Goal: Task Accomplishment & Management: Complete application form

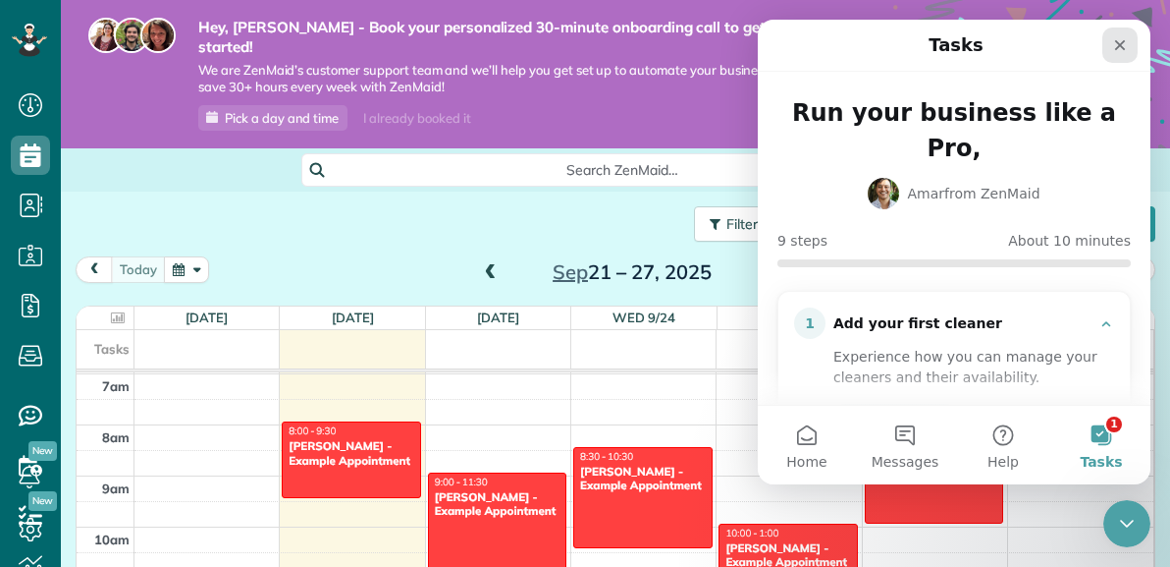
click at [1123, 45] on icon "Close" at bounding box center [1120, 45] width 16 height 16
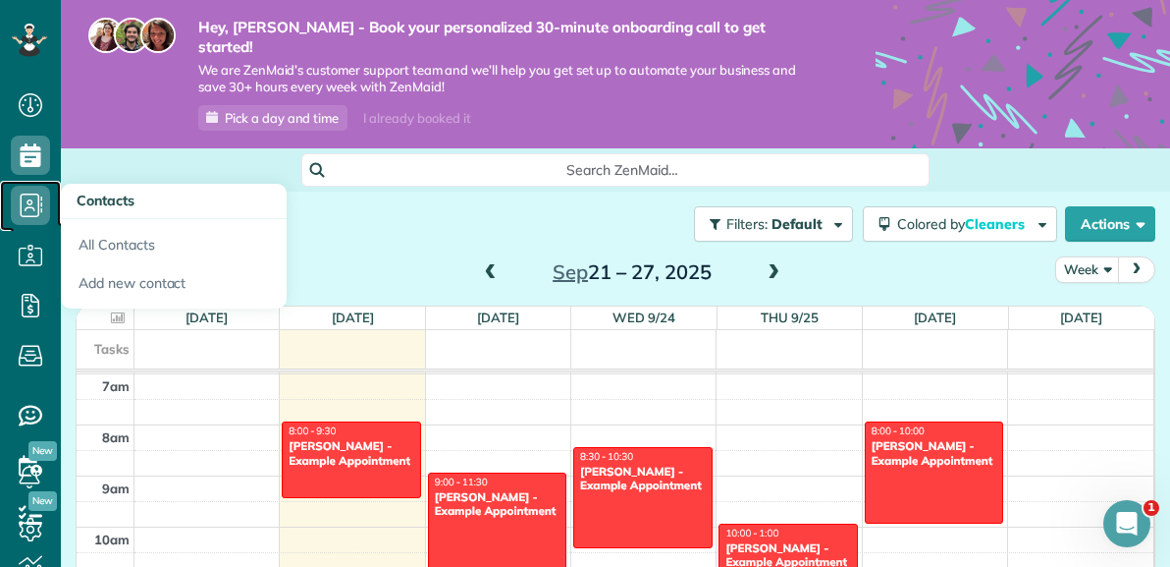
click at [27, 205] on icon at bounding box center [30, 205] width 39 height 39
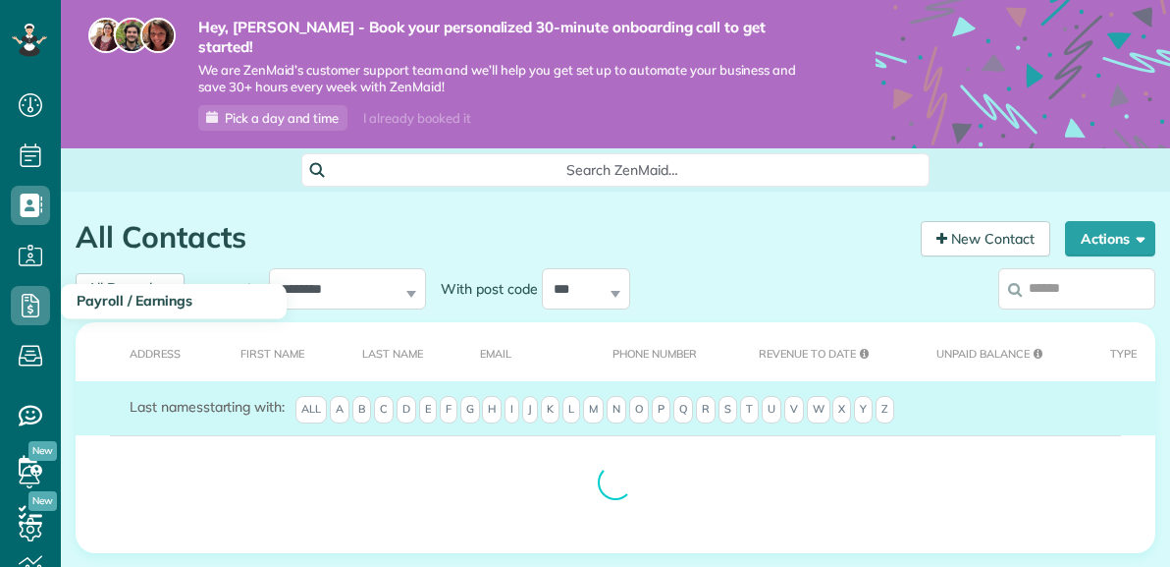
scroll to position [8, 8]
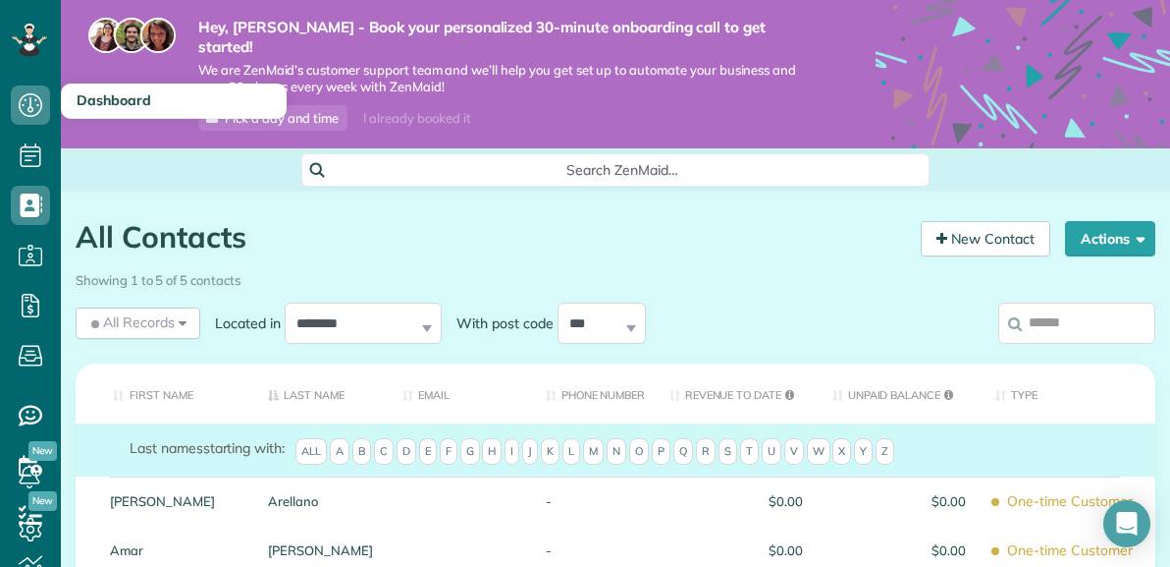
click at [145, 115] on h3 "Dashboard" at bounding box center [174, 100] width 226 height 35
click at [134, 97] on span "Dashboard" at bounding box center [114, 100] width 75 height 18
click at [29, 106] on use at bounding box center [31, 105] width 24 height 24
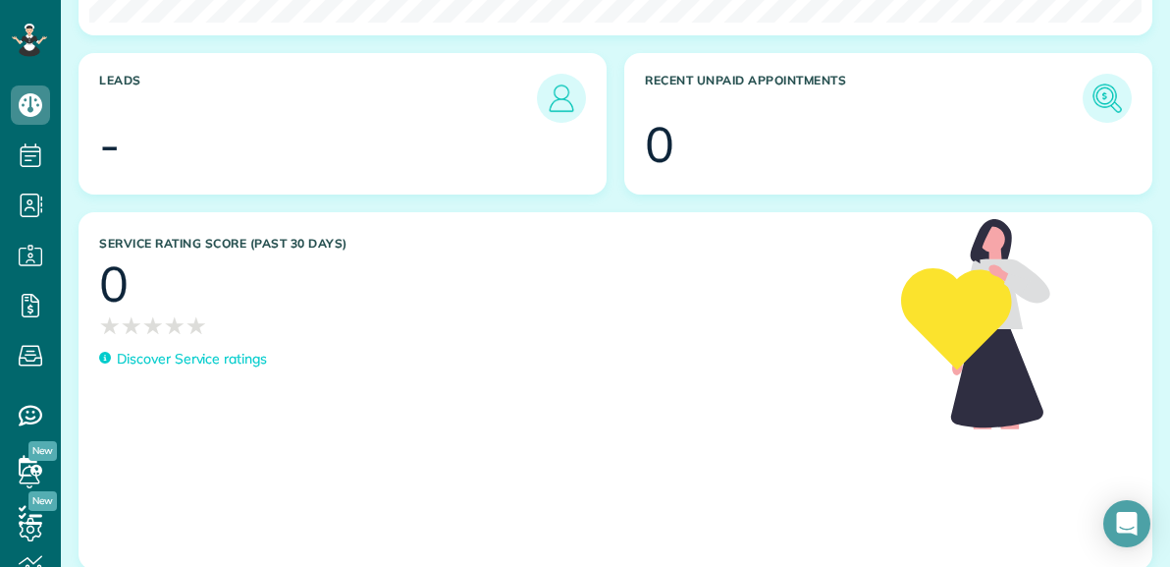
scroll to position [1242, 0]
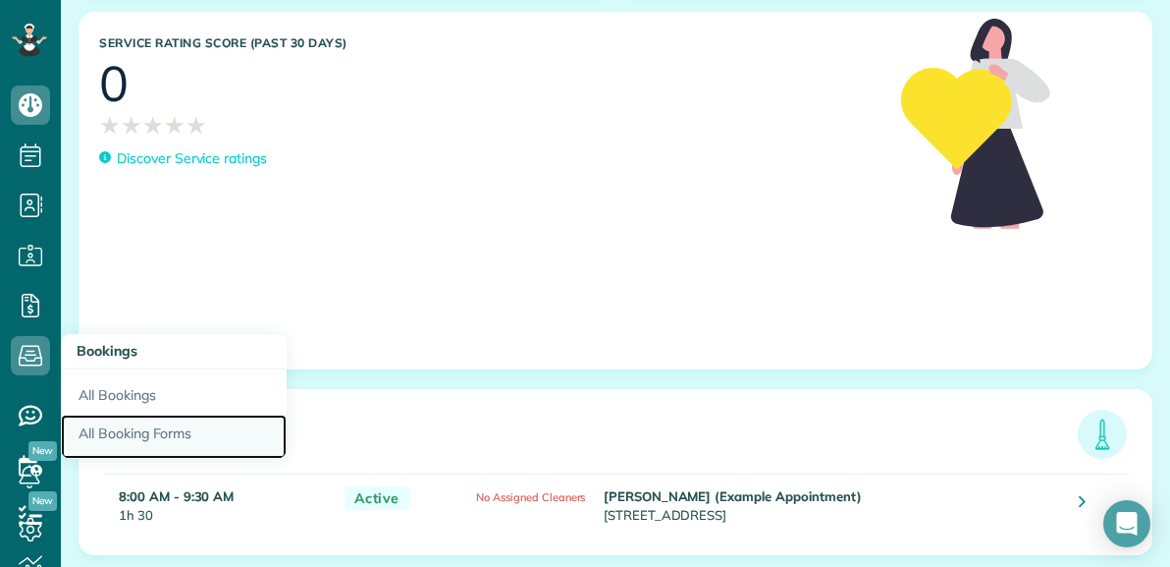
click at [109, 423] on link "All Booking Forms" at bounding box center [174, 436] width 226 height 45
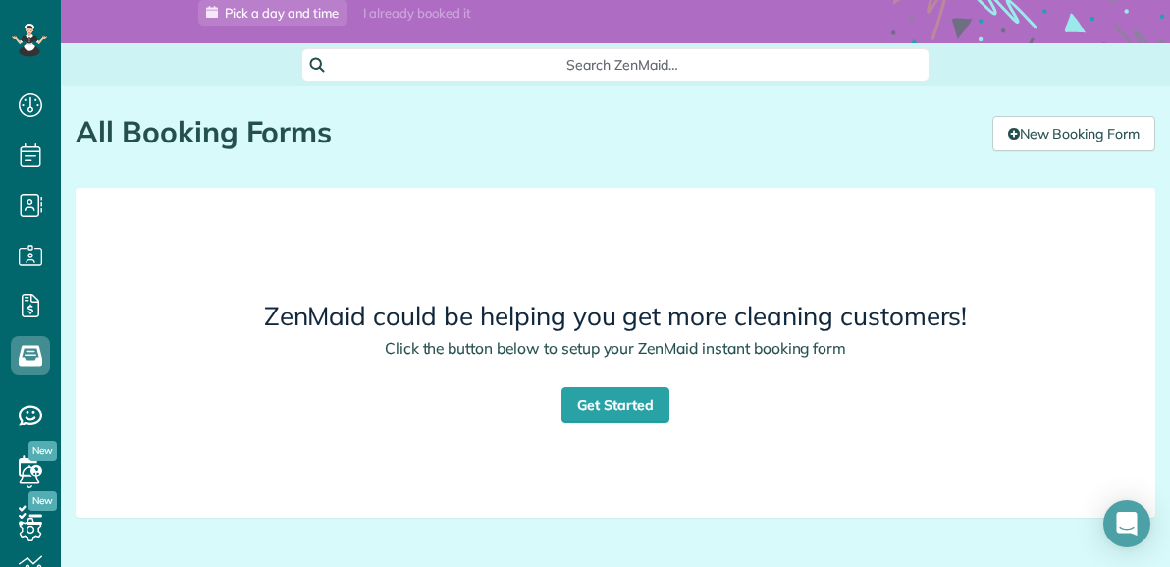
scroll to position [106, 0]
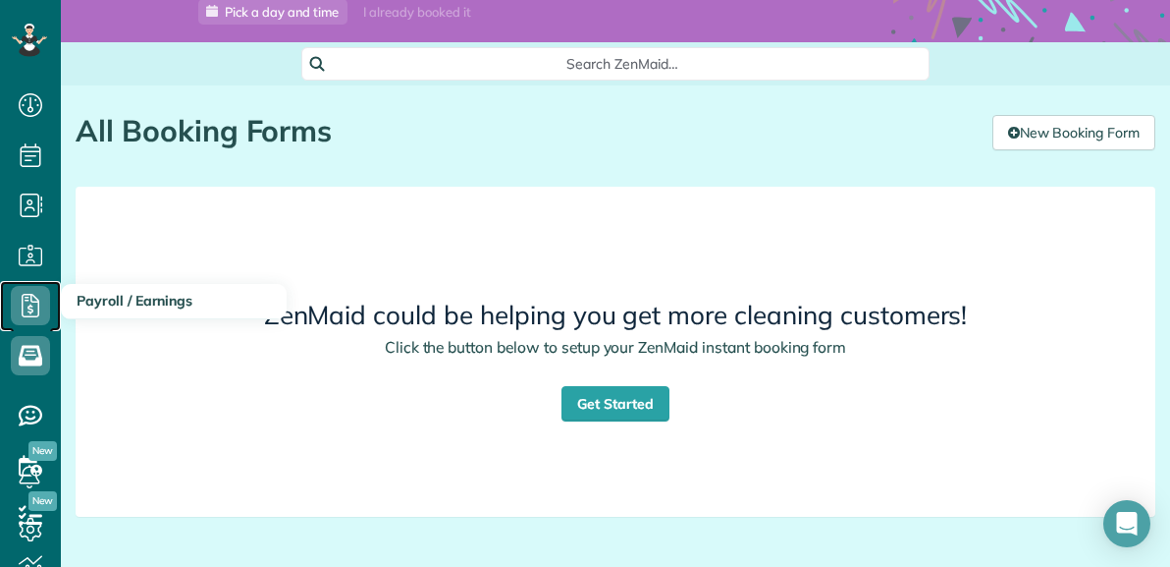
click at [27, 313] on icon at bounding box center [30, 305] width 39 height 39
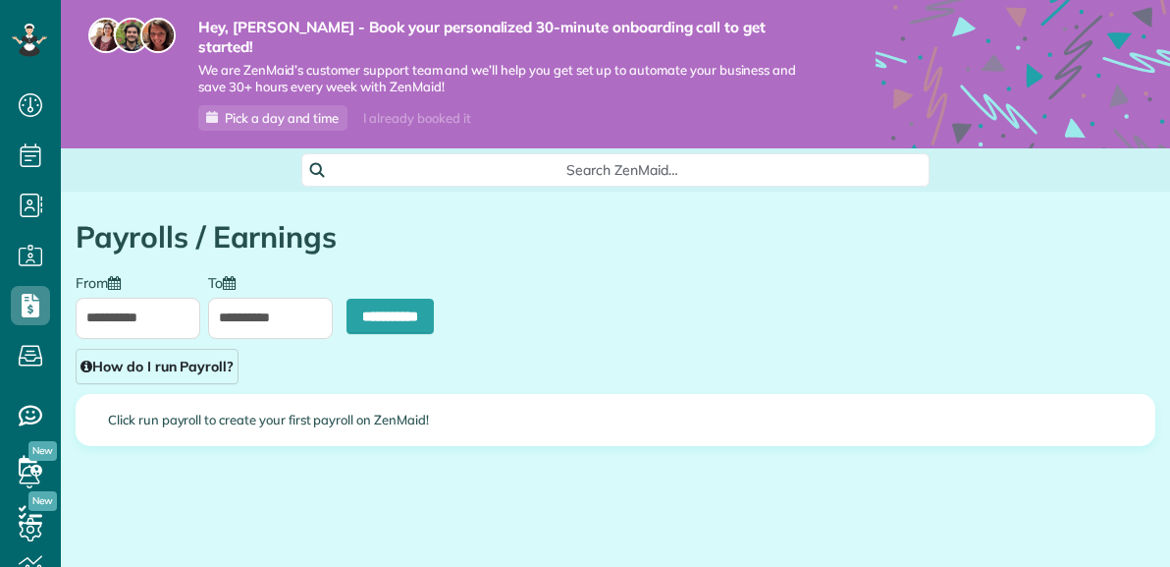
scroll to position [8, 8]
type input "**********"
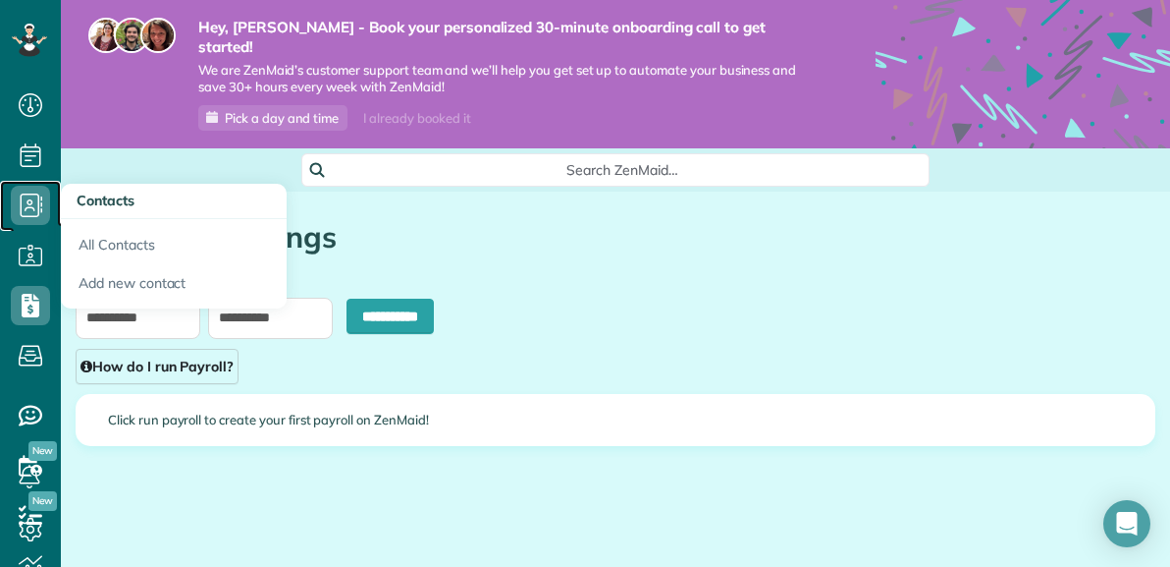
click at [31, 198] on icon at bounding box center [30, 205] width 39 height 39
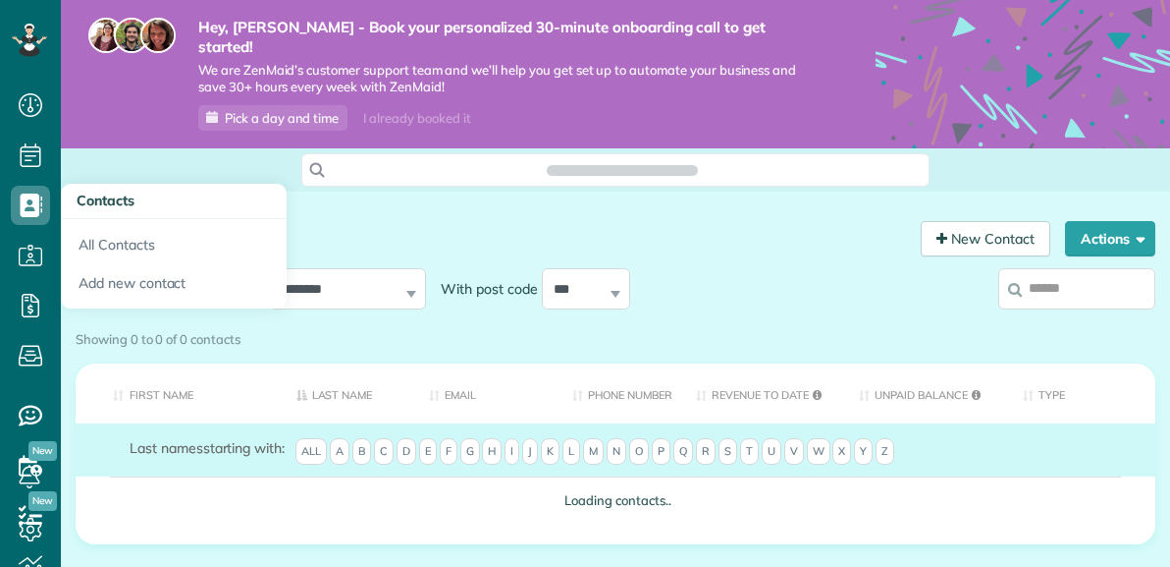
scroll to position [8, 8]
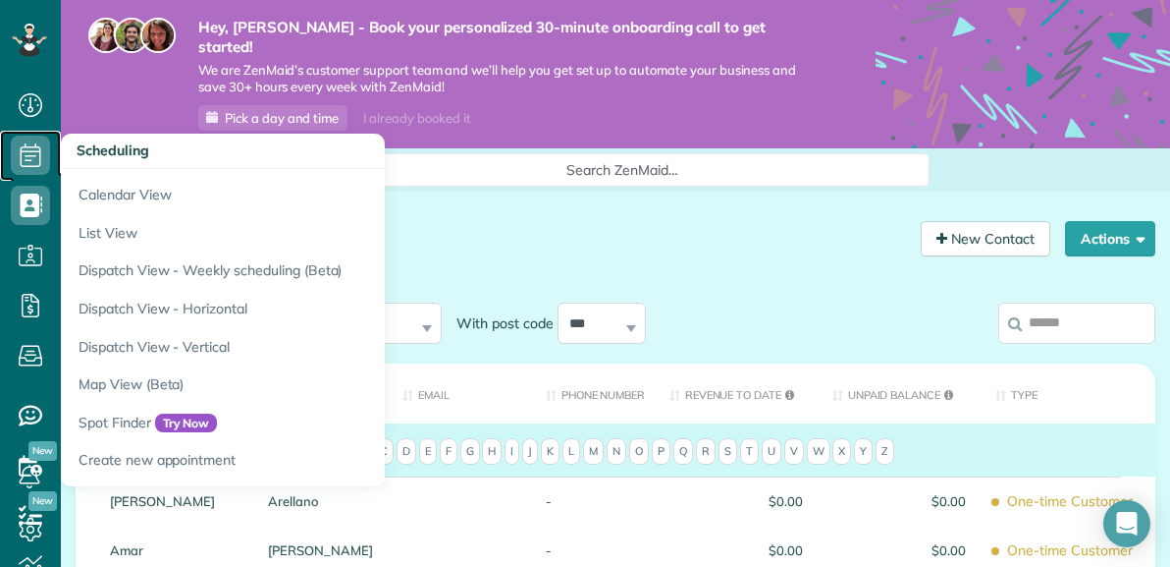
click at [32, 164] on icon at bounding box center [30, 154] width 39 height 39
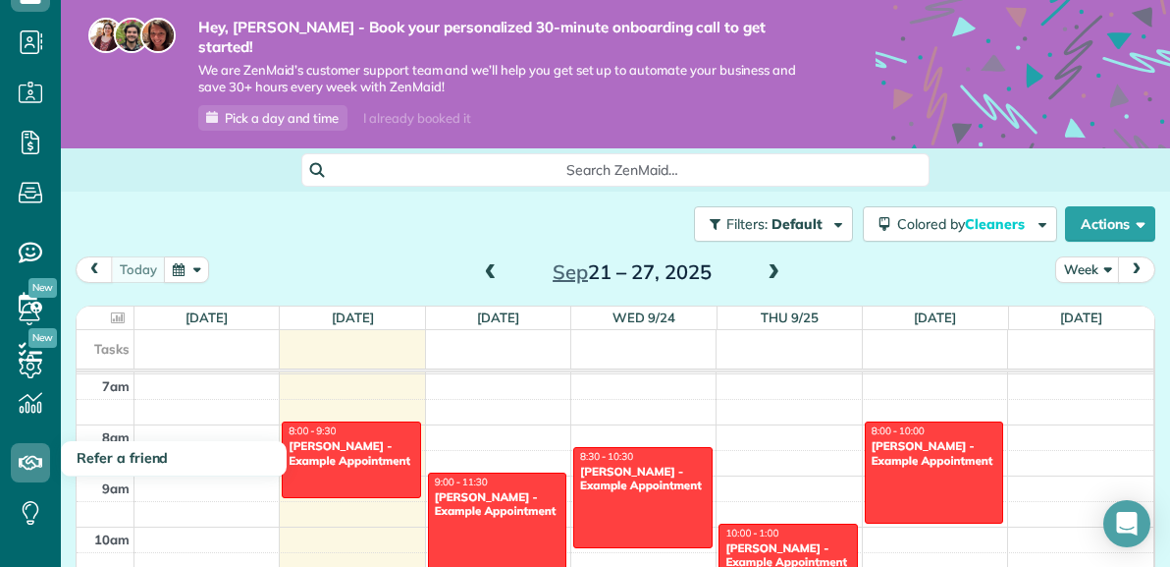
scroll to position [193, 0]
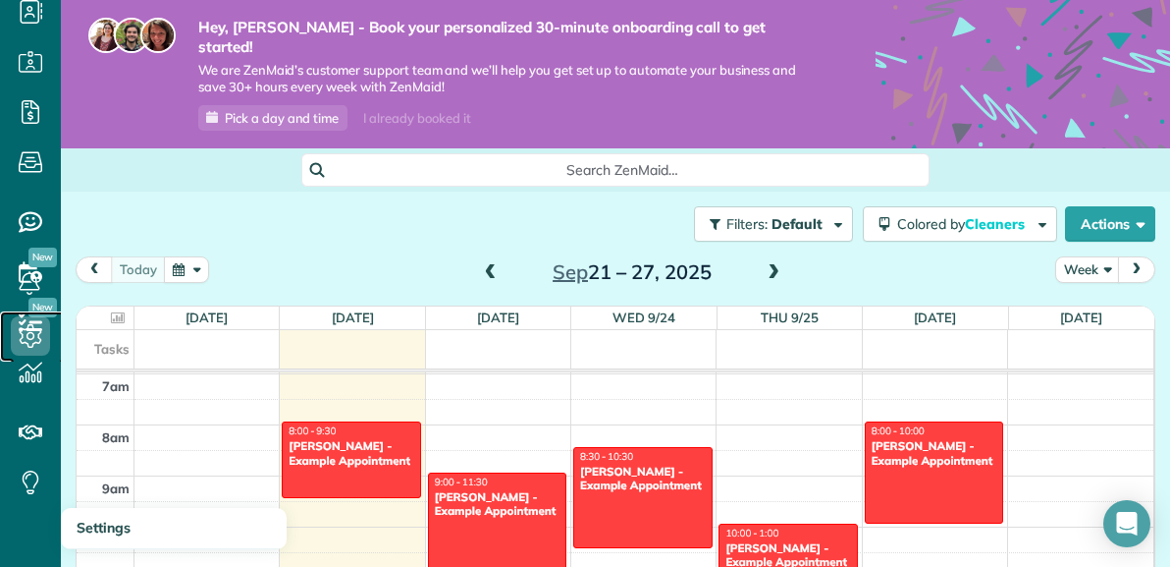
click at [39, 325] on icon at bounding box center [30, 335] width 39 height 39
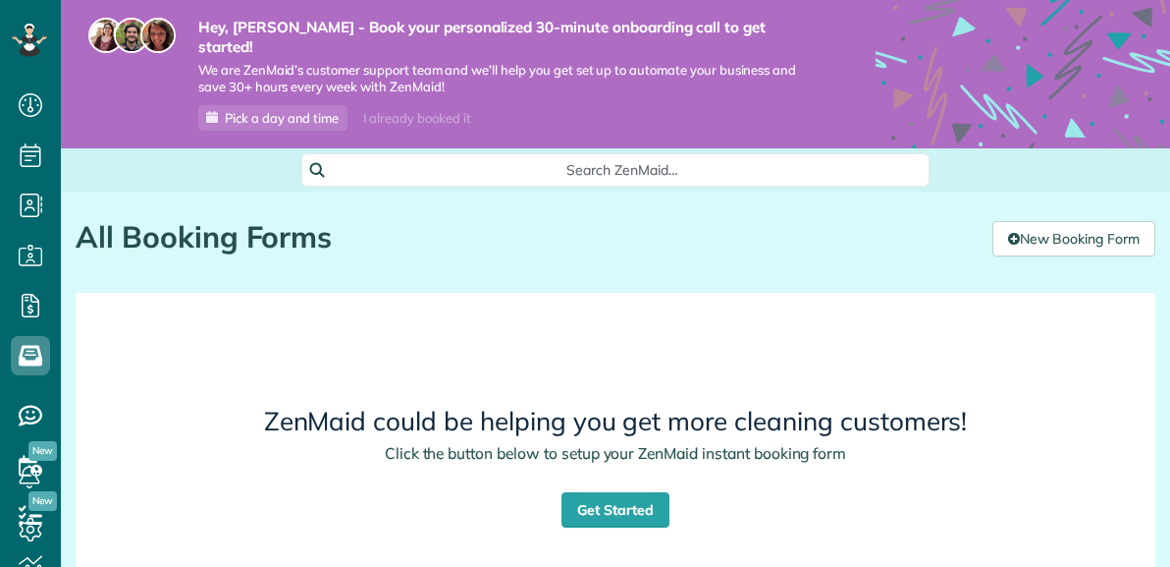
scroll to position [8, 8]
click at [585, 492] on link "Get Started" at bounding box center [616, 509] width 108 height 35
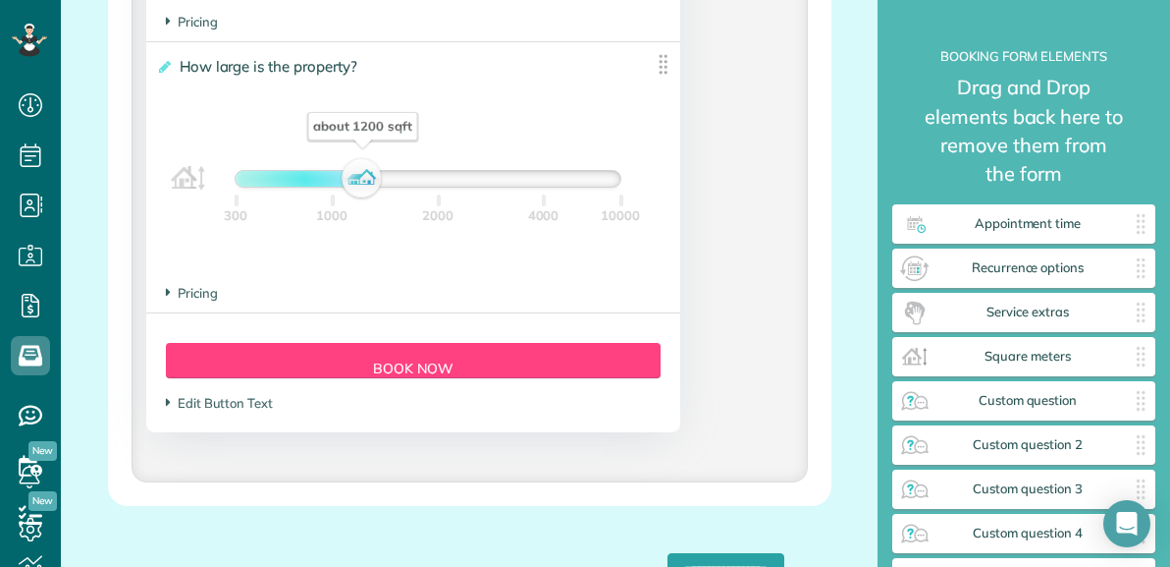
scroll to position [1999, 0]
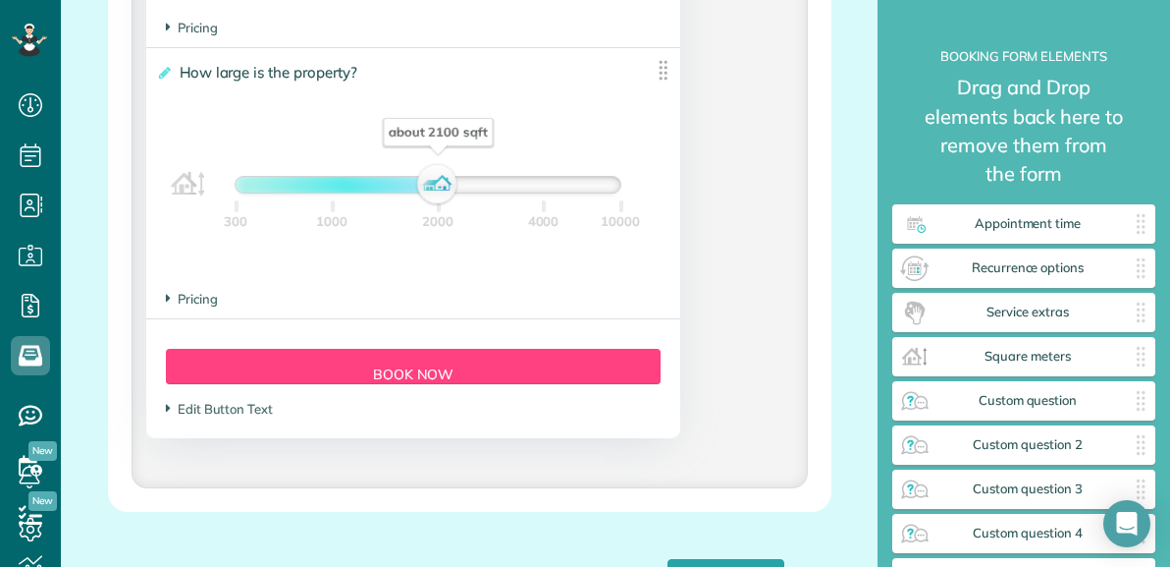
drag, startPoint x: 364, startPoint y: 176, endPoint x: 440, endPoint y: 177, distance: 75.6
click at [440, 177] on div "about 2100 sqft" at bounding box center [437, 184] width 33 height 27
drag, startPoint x: 440, startPoint y: 177, endPoint x: 362, endPoint y: 184, distance: 77.9
click at [362, 184] on div "about 1200 sqft" at bounding box center [360, 184] width 33 height 27
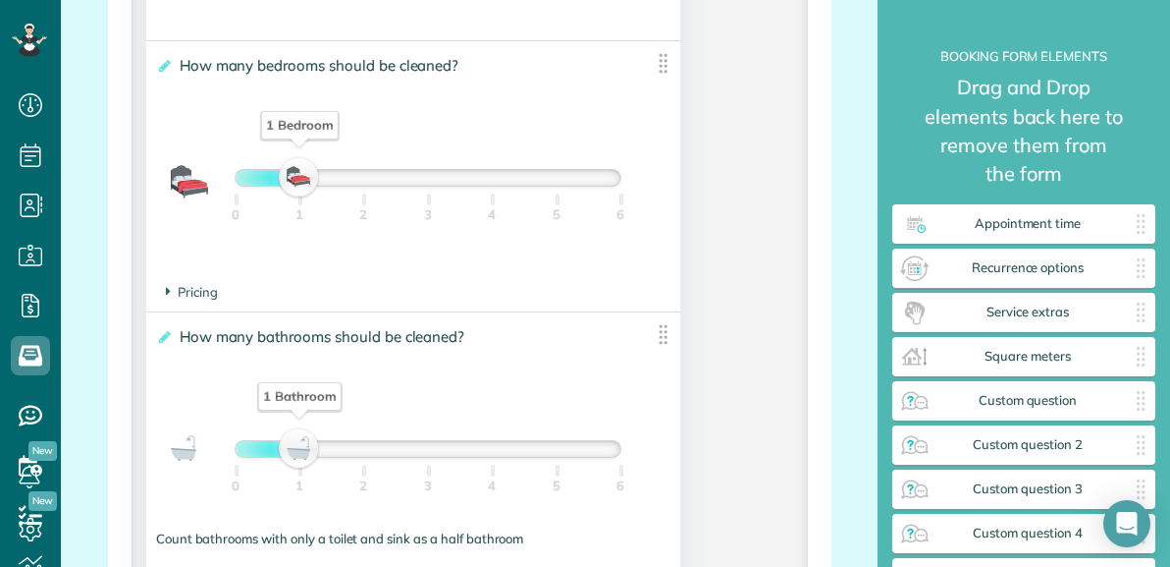
scroll to position [1418, 0]
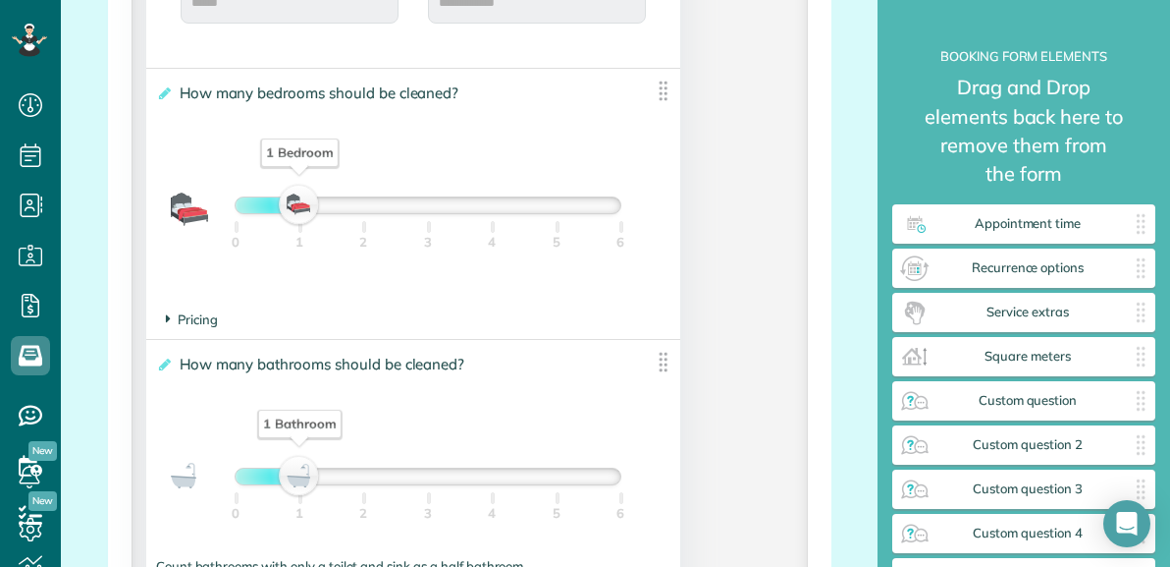
click at [184, 311] on span "Pricing" at bounding box center [192, 319] width 52 height 16
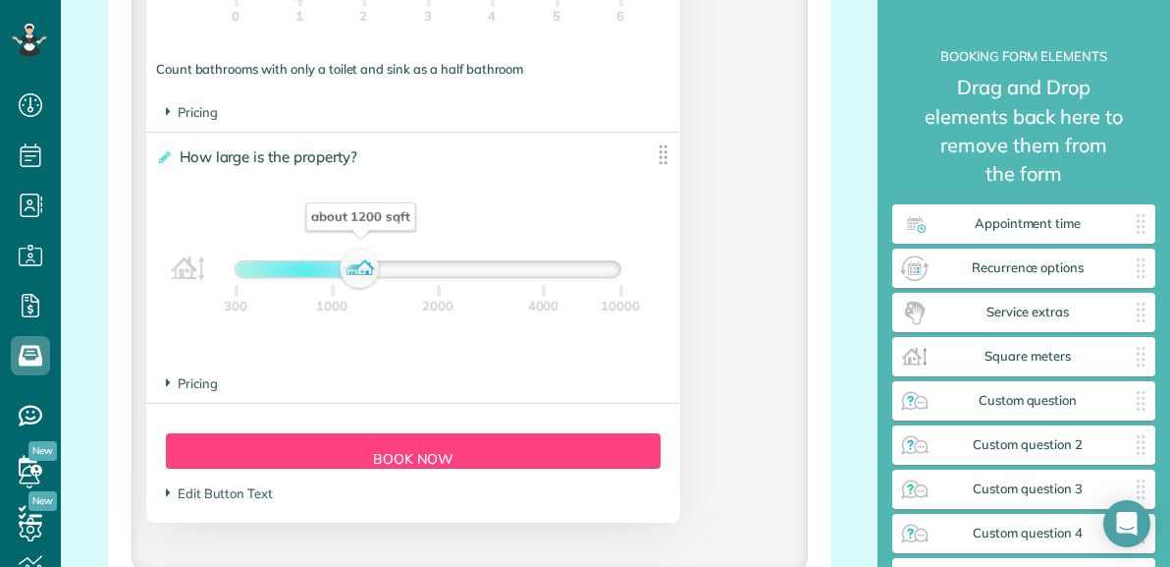
scroll to position [1987, 0]
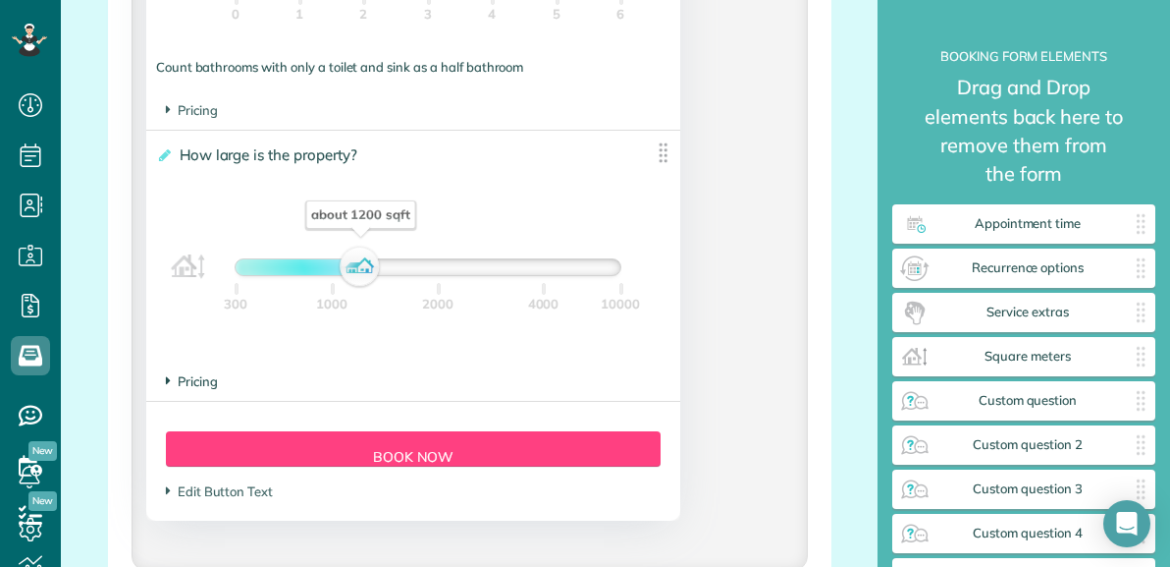
click at [195, 373] on span "Pricing" at bounding box center [192, 381] width 52 height 16
